Goal: Book appointment/travel/reservation

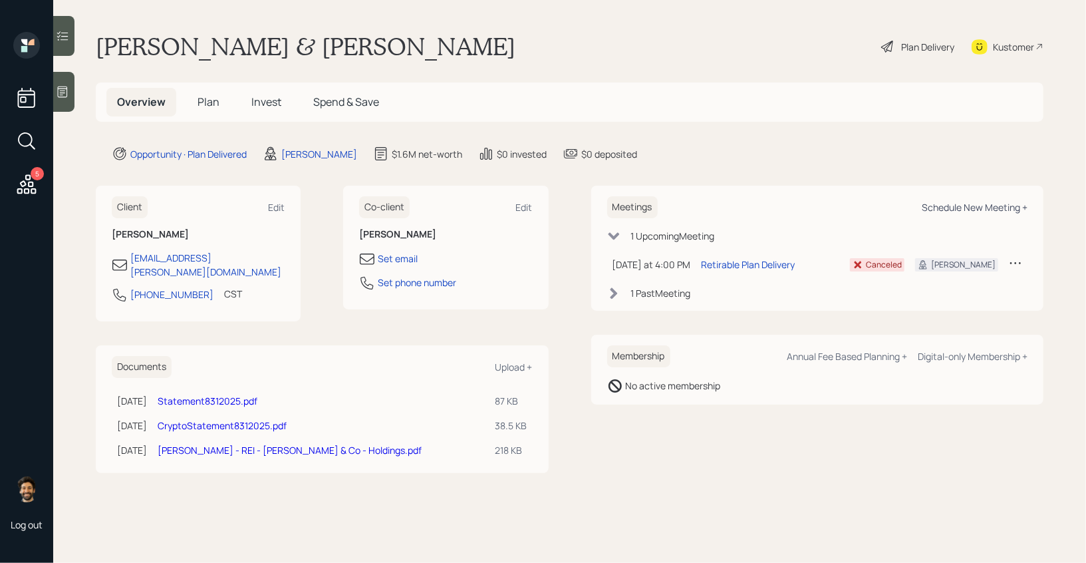
click at [988, 210] on div "Schedule New Meeting +" at bounding box center [975, 207] width 106 height 13
select select "f14b762f-c7c2-4b89-9227-8fa891345eea"
click at [960, 209] on div "Schedule New Meeting +" at bounding box center [975, 207] width 106 height 13
select select "f14b762f-c7c2-4b89-9227-8fa891345eea"
